Goal: Transaction & Acquisition: Purchase product/service

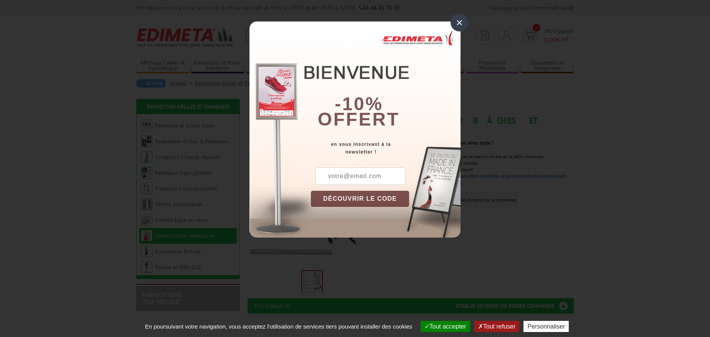
click at [350, 201] on button "DÉCOUVRIR LE CODE" at bounding box center [360, 199] width 98 height 16
click at [350, 200] on button "DÉCOUVRIR LE CODE" at bounding box center [360, 199] width 98 height 16
click at [455, 21] on div "×" at bounding box center [460, 23] width 18 height 18
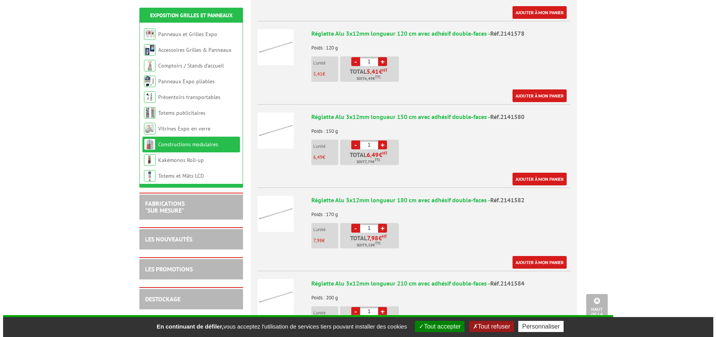
scroll to position [694, 0]
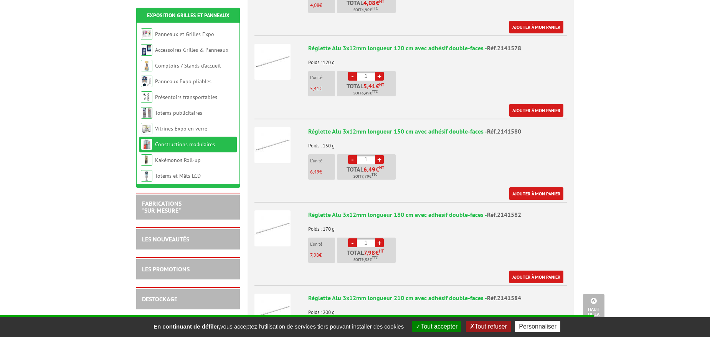
click at [326, 169] on p "6,49 €" at bounding box center [322, 171] width 25 height 5
click at [267, 136] on img at bounding box center [273, 145] width 36 height 36
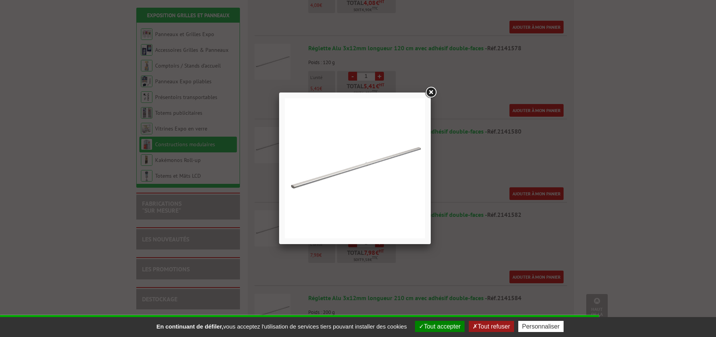
click at [346, 171] on img at bounding box center [355, 168] width 140 height 140
drag, startPoint x: 346, startPoint y: 171, endPoint x: 433, endPoint y: 86, distance: 121.4
click at [433, 86] on link at bounding box center [431, 93] width 14 height 14
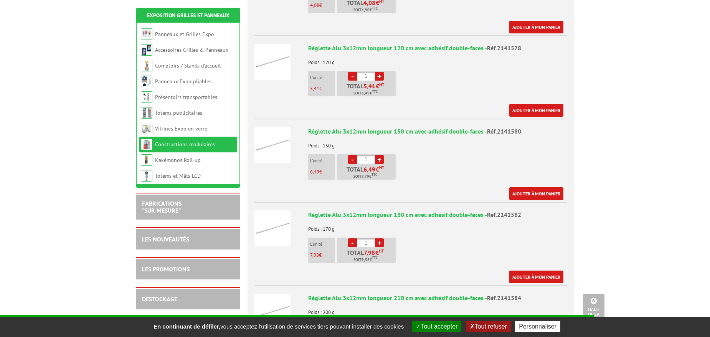
click at [532, 187] on link "Ajouter à mon panier" at bounding box center [537, 193] width 54 height 13
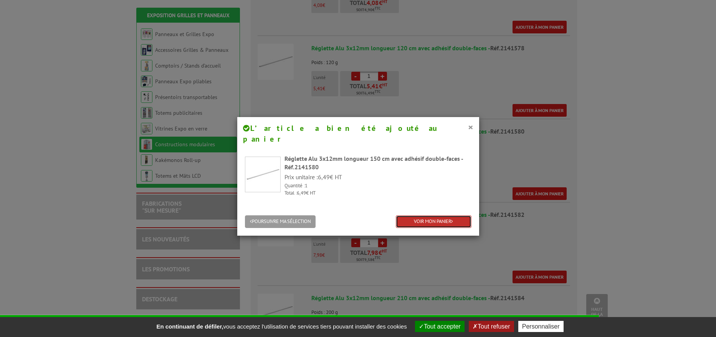
click at [451, 219] on icon at bounding box center [452, 221] width 2 height 5
